Goal: Task Accomplishment & Management: Complete application form

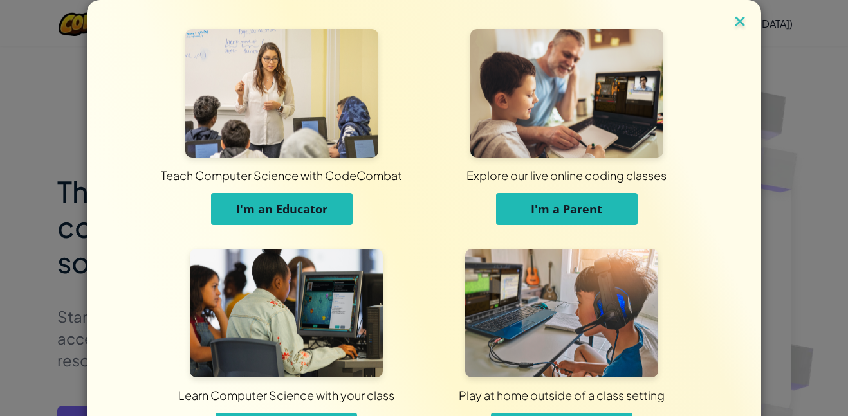
click at [739, 21] on img at bounding box center [740, 22] width 17 height 19
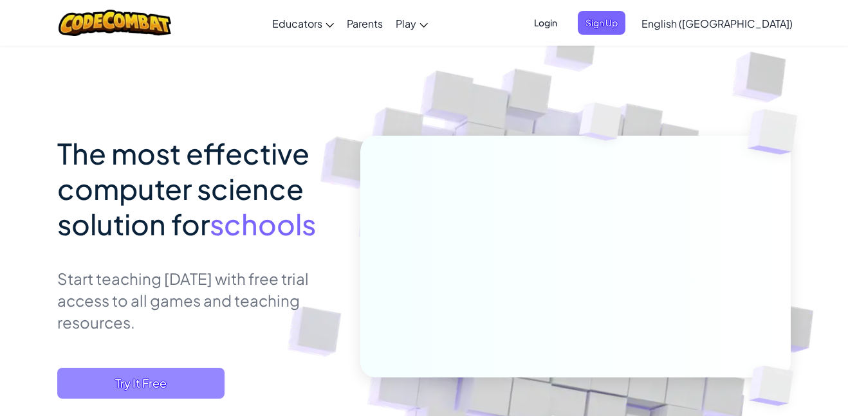
scroll to position [51, 0]
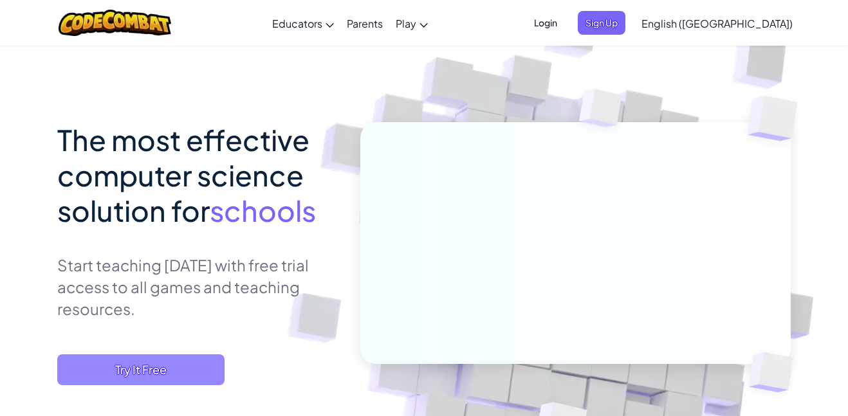
click at [156, 355] on span "Try It Free" at bounding box center [140, 370] width 167 height 31
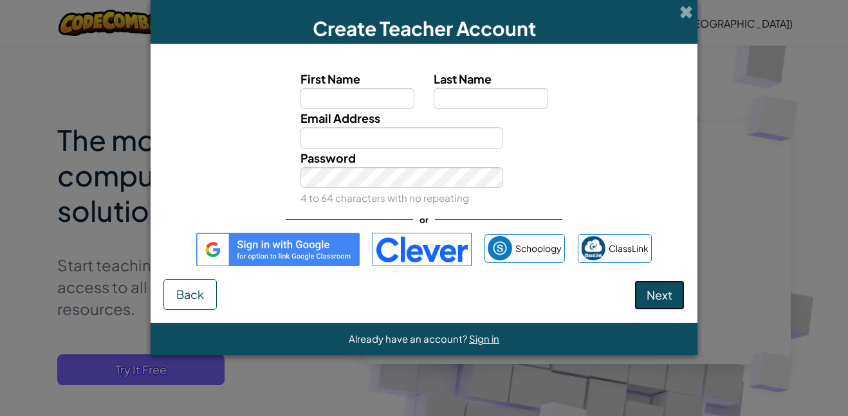
click at [669, 294] on span "Next" at bounding box center [660, 295] width 26 height 15
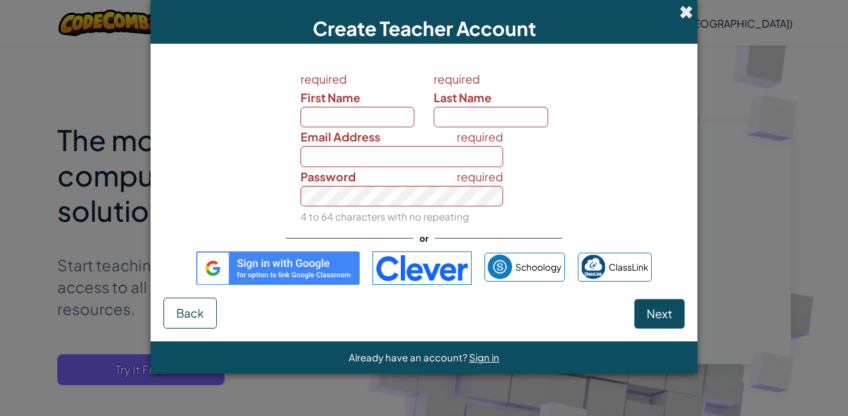
click at [683, 8] on span at bounding box center [686, 12] width 14 height 14
